Goal: Task Accomplishment & Management: Complete application form

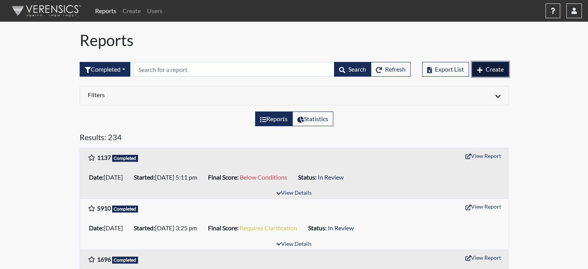
click at [500, 73] on span "Create" at bounding box center [495, 68] width 18 height 7
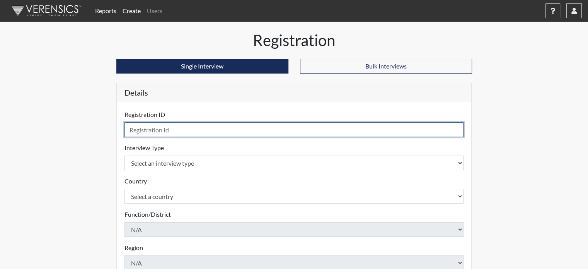
click at [161, 127] on input "text" at bounding box center [295, 129] width 340 height 15
type input "3884"
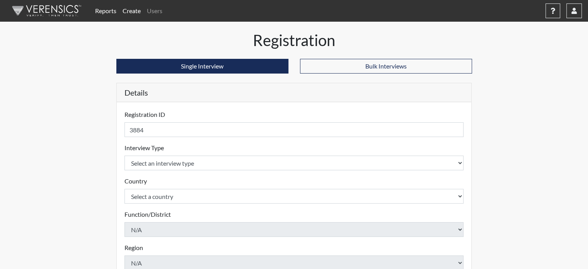
click at [121, 162] on div "Registration ID 3884 Please provide a registration ID. Interview Type Select an…" at bounding box center [294, 251] width 355 height 299
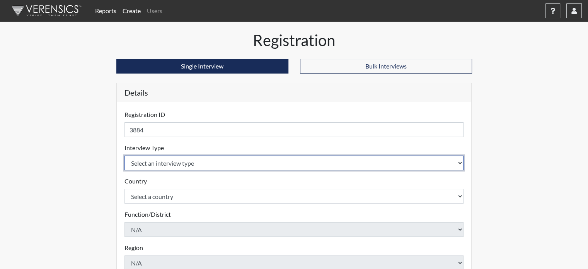
click at [148, 165] on select "Select an interview type Pre-Employment" at bounding box center [295, 163] width 340 height 15
select select "c2470aee-a530-11ea-a930-026c882af335"
click at [125, 156] on select "Select an interview type Pre-Employment" at bounding box center [295, 163] width 340 height 15
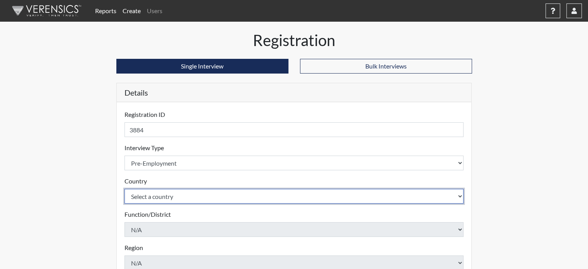
click at [151, 195] on select "Select a country [GEOGRAPHIC_DATA] [GEOGRAPHIC_DATA]" at bounding box center [295, 196] width 340 height 15
select select "united-states-of-[GEOGRAPHIC_DATA]"
click at [125, 189] on select "Select a country [GEOGRAPHIC_DATA] [GEOGRAPHIC_DATA]" at bounding box center [295, 196] width 340 height 15
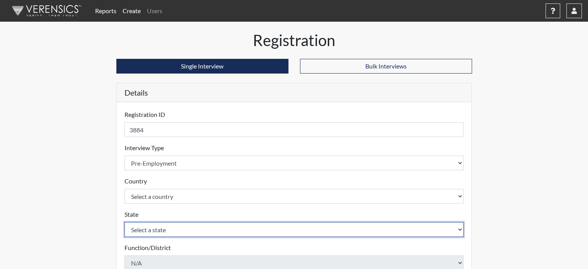
click at [147, 222] on select "Select a state [US_STATE] [US_STATE] [US_STATE] [US_STATE] [US_STATE] [US_STATE…" at bounding box center [295, 229] width 340 height 15
select select "CT"
click at [125, 222] on select "Select a state [US_STATE] [US_STATE] [US_STATE] [US_STATE] [US_STATE] [US_STATE…" at bounding box center [295, 229] width 340 height 15
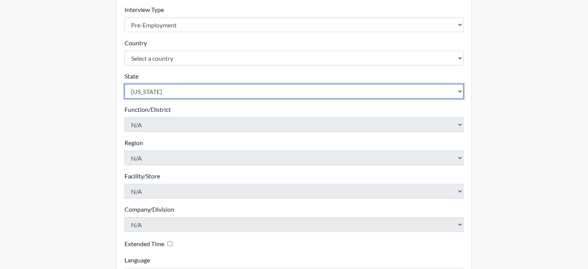
scroll to position [193, 0]
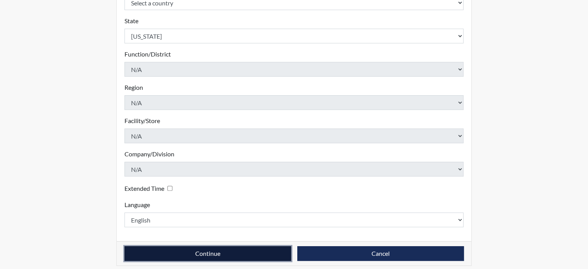
click at [192, 253] on button "Continue" at bounding box center [208, 253] width 167 height 15
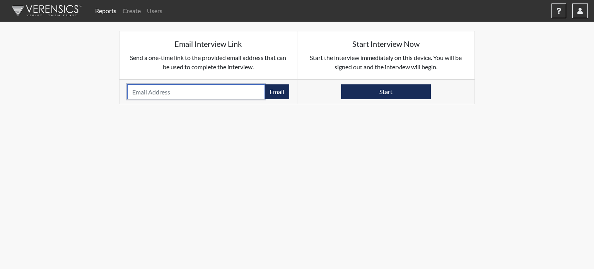
click at [217, 92] on input "email" at bounding box center [196, 91] width 138 height 15
click at [202, 96] on input "email" at bounding box center [196, 91] width 138 height 15
paste input "[EMAIL_ADDRESS][DOMAIN_NAME]"
type input "[EMAIL_ADDRESS][DOMAIN_NAME]"
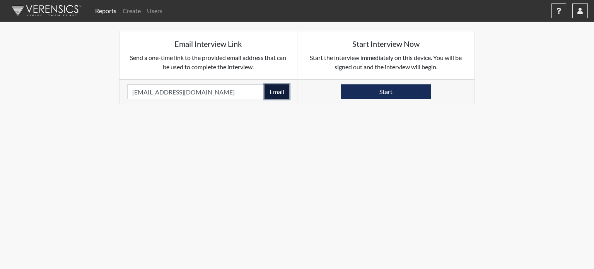
click at [288, 95] on button "Email" at bounding box center [277, 91] width 25 height 15
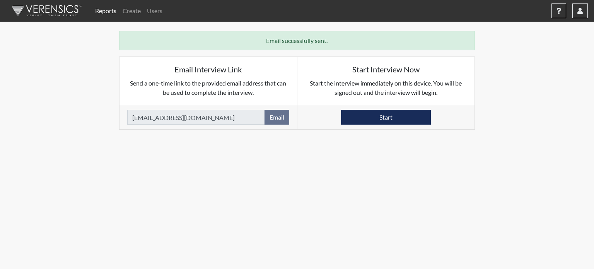
click at [70, 10] on img at bounding box center [45, 10] width 89 height 23
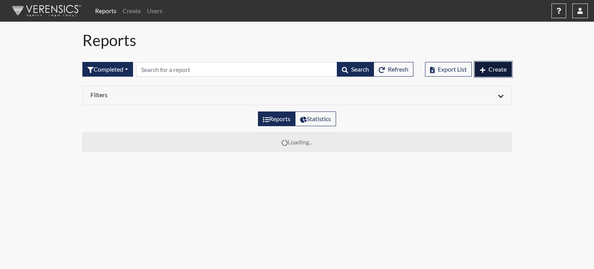
click at [500, 74] on button "Create" at bounding box center [493, 69] width 37 height 15
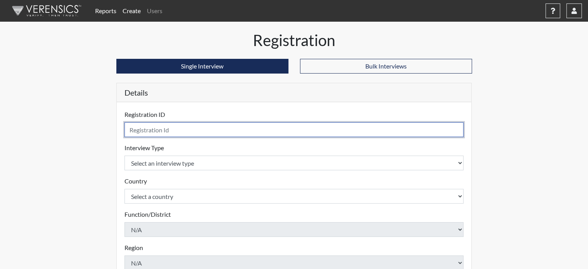
click at [147, 134] on input "text" at bounding box center [295, 129] width 340 height 15
type input "0377"
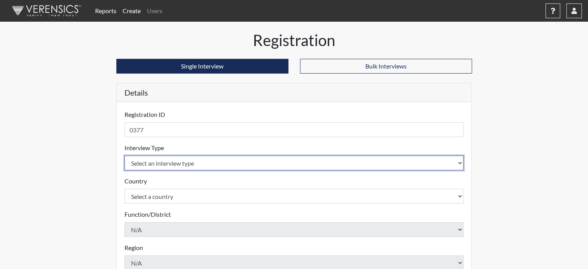
click at [154, 162] on select "Select an interview type Pre-Employment" at bounding box center [295, 163] width 340 height 15
select select "c2470aee-a530-11ea-a930-026c882af335"
click at [125, 156] on select "Select an interview type Pre-Employment" at bounding box center [295, 163] width 340 height 15
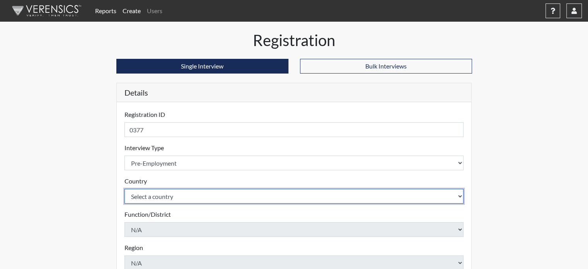
click at [156, 195] on select "Select a country [GEOGRAPHIC_DATA] [GEOGRAPHIC_DATA]" at bounding box center [295, 196] width 340 height 15
select select "united-states-of-[GEOGRAPHIC_DATA]"
click at [125, 189] on select "Select a country [GEOGRAPHIC_DATA] [GEOGRAPHIC_DATA]" at bounding box center [295, 196] width 340 height 15
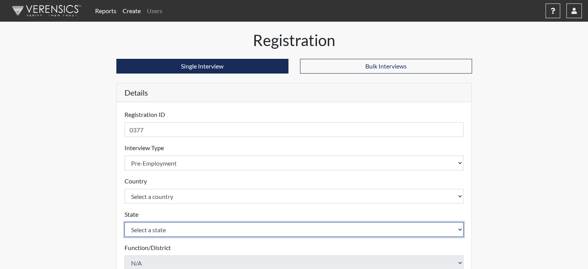
click at [153, 224] on select "Select a state [US_STATE] [US_STATE] [US_STATE] [US_STATE] [US_STATE] [US_STATE…" at bounding box center [295, 229] width 340 height 15
select select "CT"
click at [125, 222] on select "Select a state [US_STATE] [US_STATE] [US_STATE] [US_STATE] [US_STATE] [US_STATE…" at bounding box center [295, 229] width 340 height 15
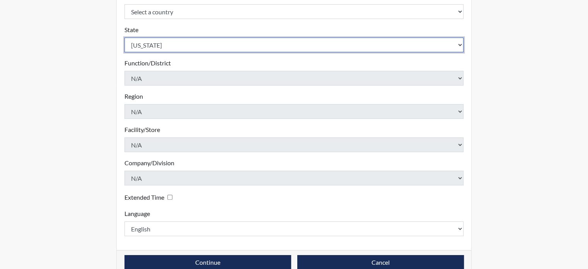
scroll to position [193, 0]
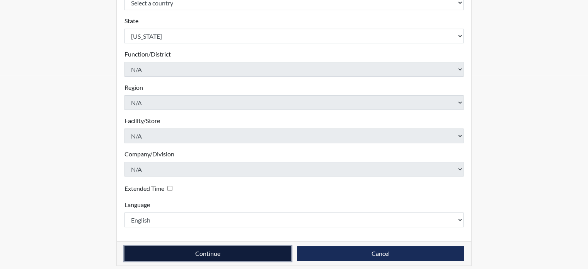
click at [204, 251] on button "Continue" at bounding box center [208, 253] width 167 height 15
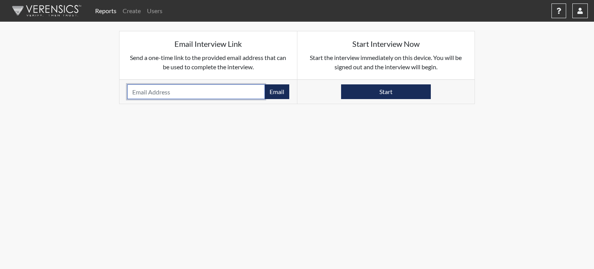
click at [161, 91] on input "email" at bounding box center [196, 91] width 138 height 15
paste input "[EMAIL_ADDRESS][DOMAIN_NAME]"
type input "[EMAIL_ADDRESS][DOMAIN_NAME]"
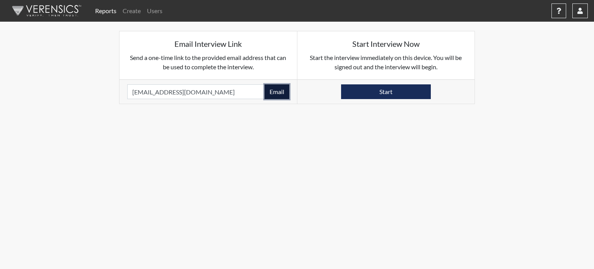
click at [277, 92] on button "Email" at bounding box center [277, 91] width 25 height 15
